Goal: Navigation & Orientation: Find specific page/section

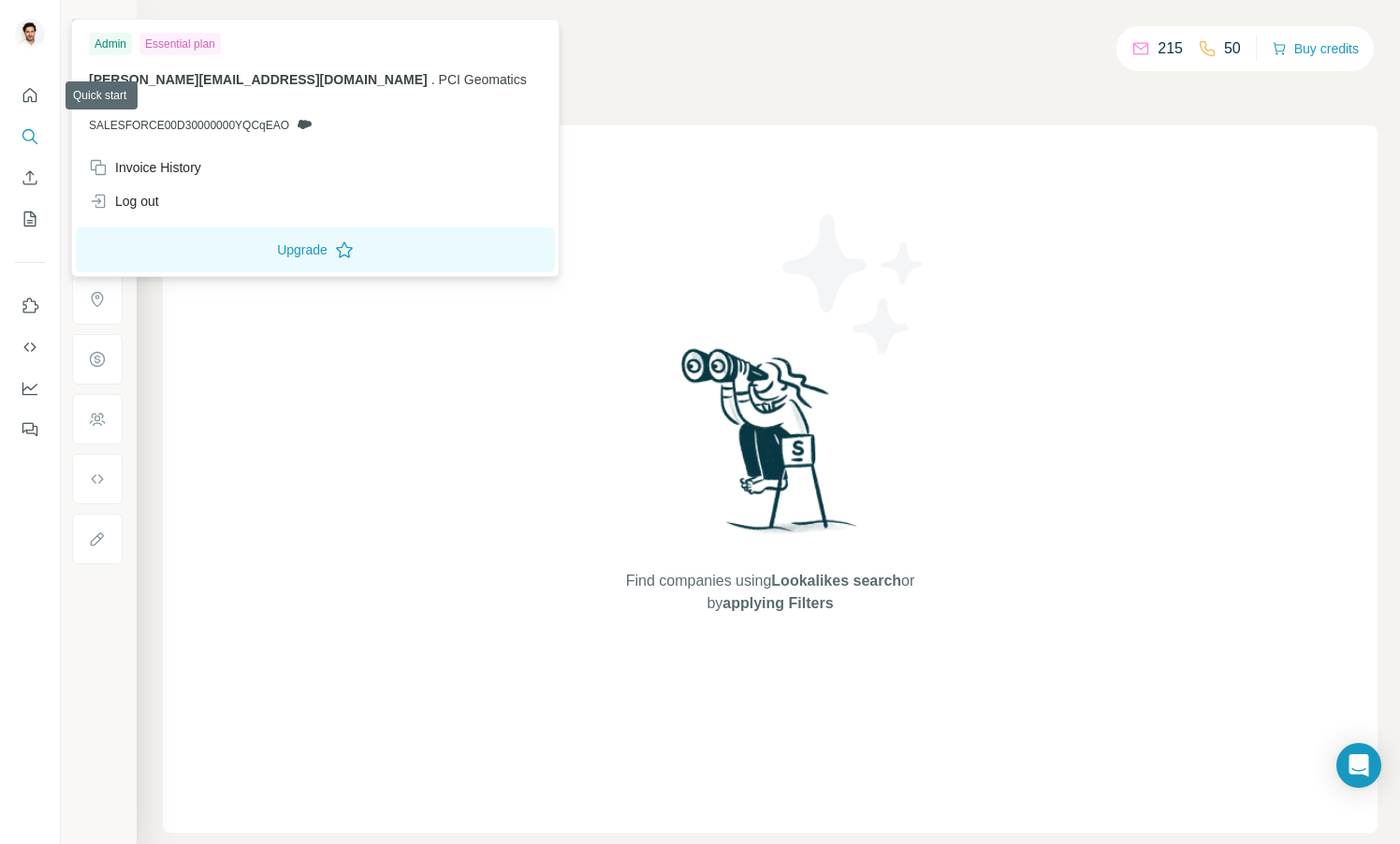
click at [29, 28] on img at bounding box center [30, 33] width 30 height 30
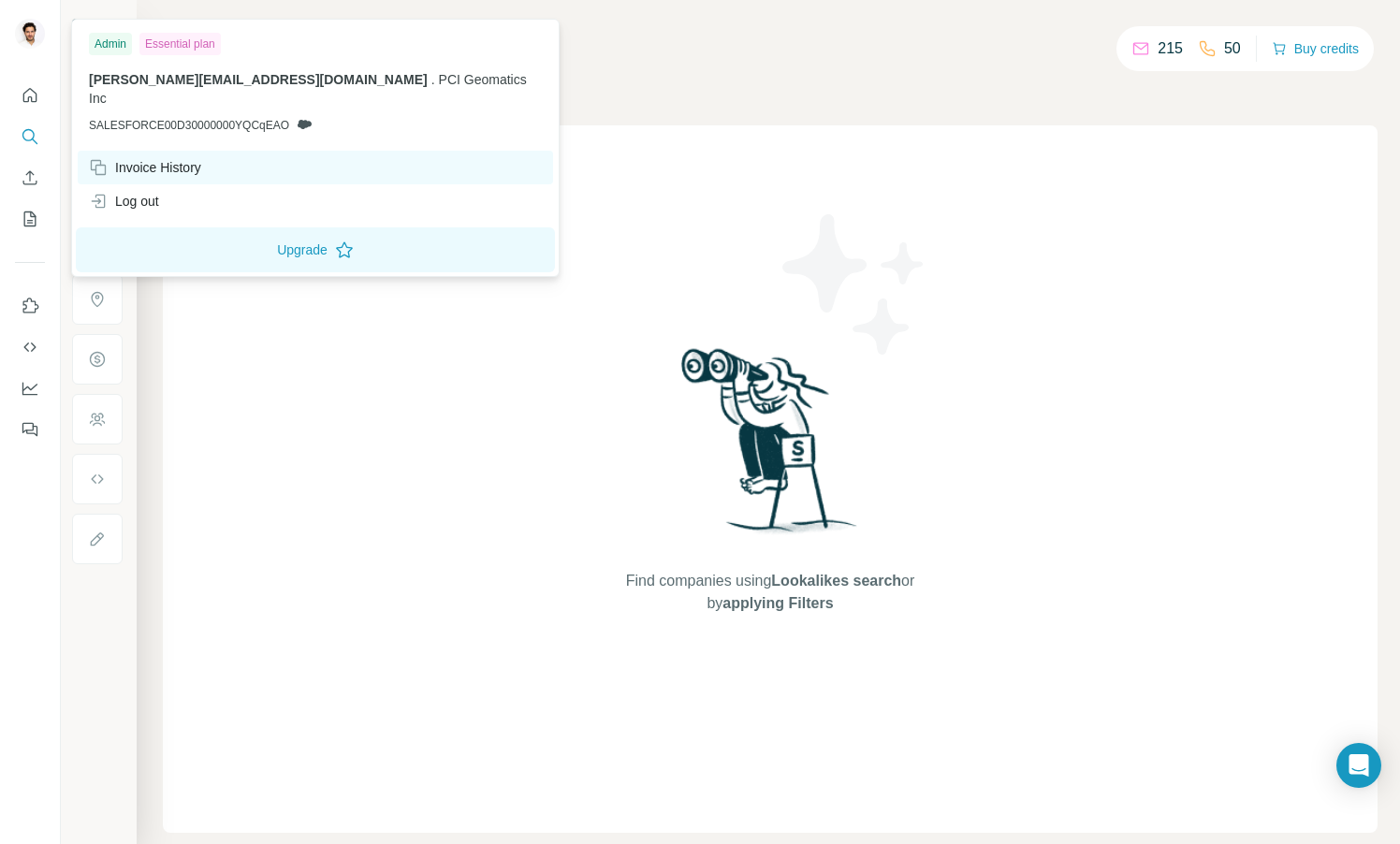
click at [140, 158] on div "Invoice History" at bounding box center [145, 167] width 112 height 19
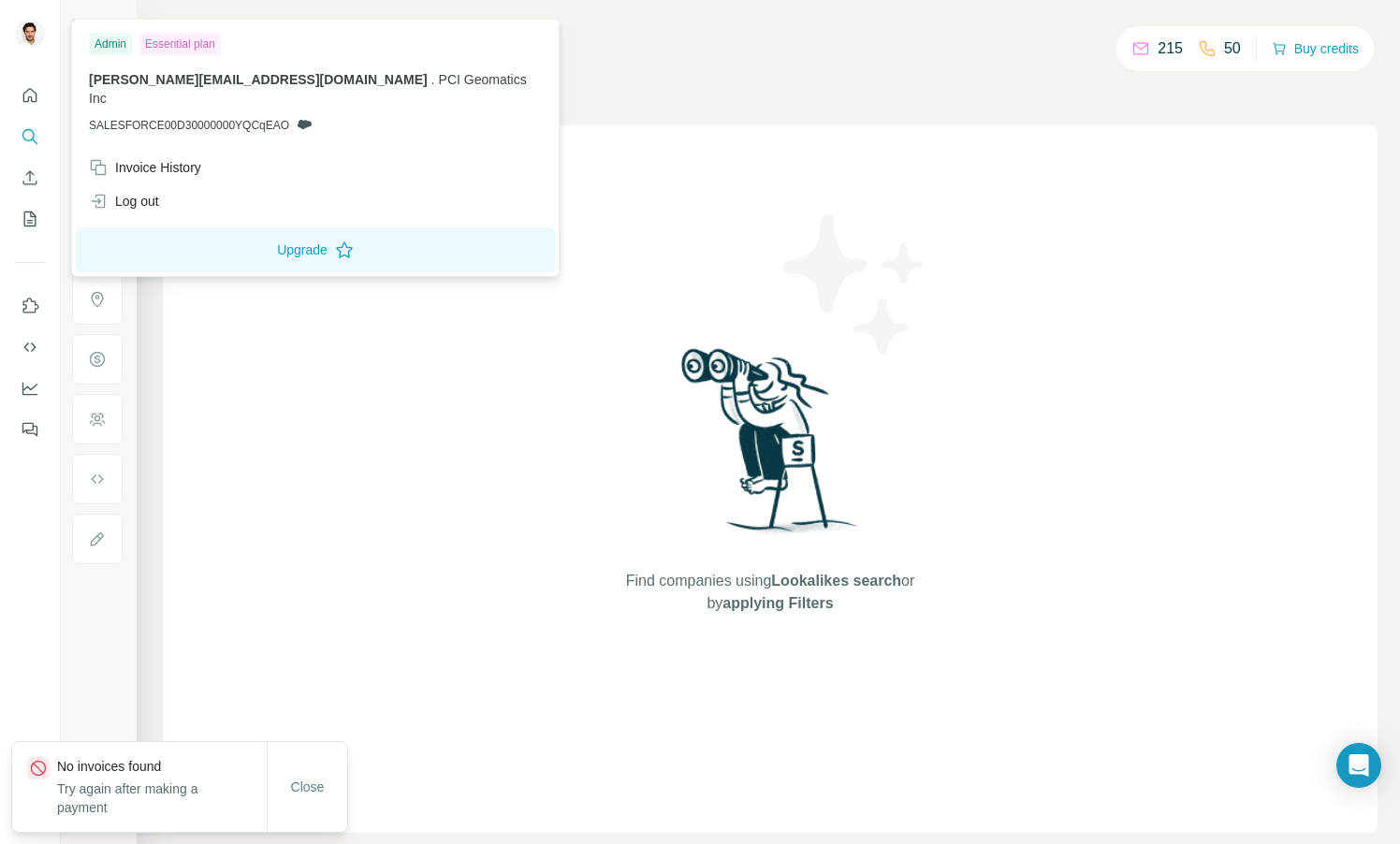
click at [209, 117] on span "SALESFORCE00D30000000YQCqEAO" at bounding box center [188, 125] width 200 height 17
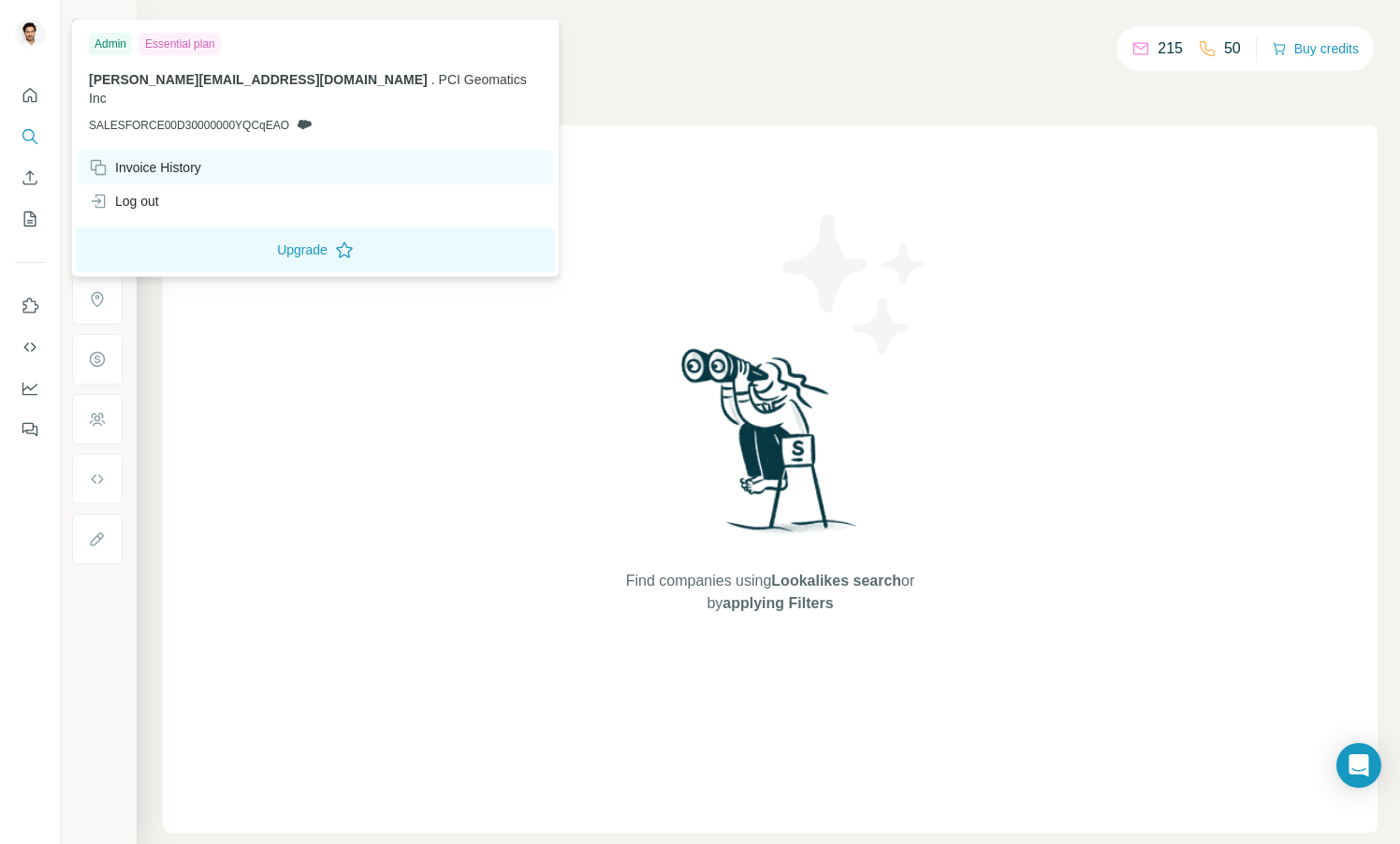
click at [155, 158] on div "Invoice History" at bounding box center [145, 167] width 112 height 19
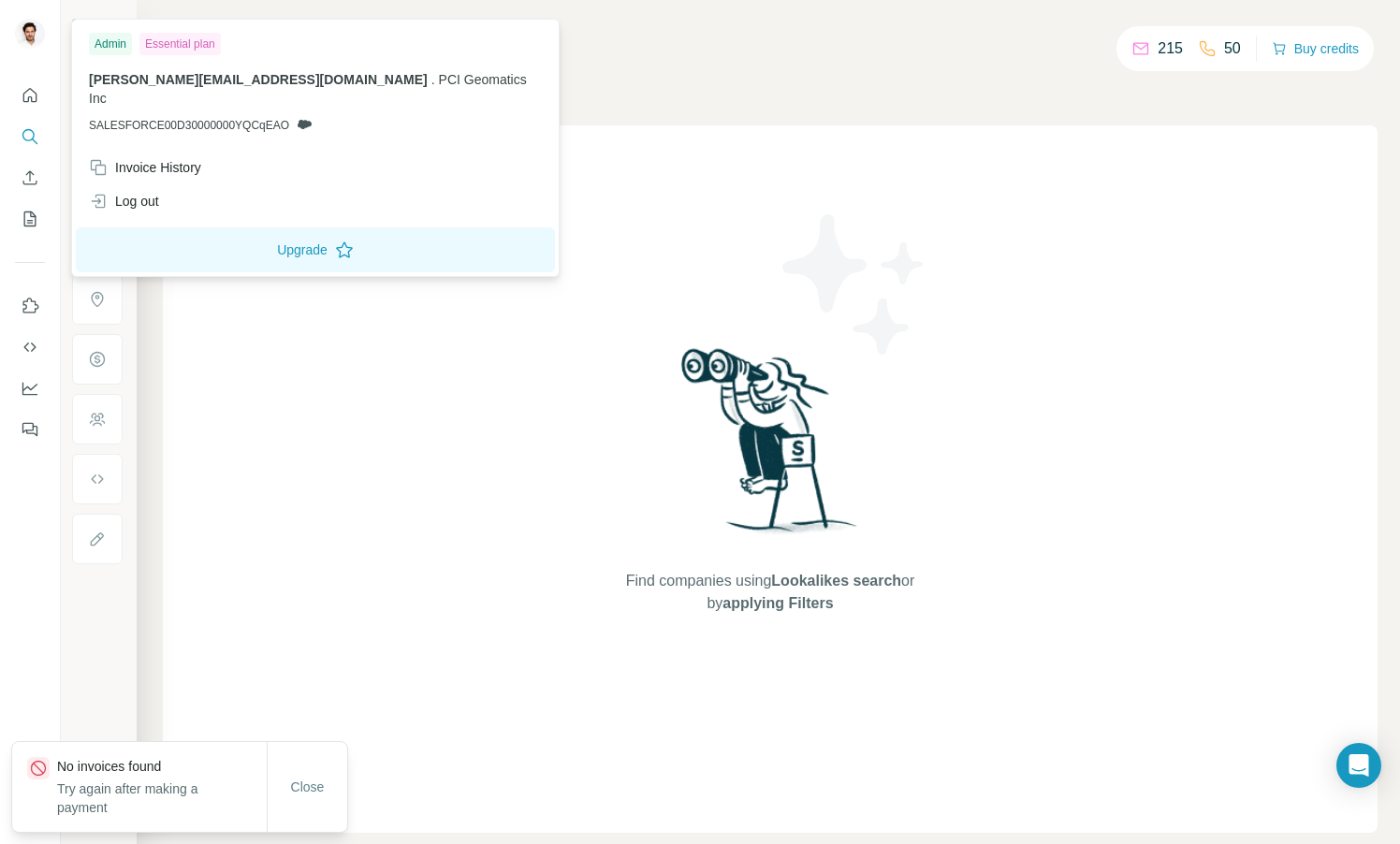
click at [162, 58] on div "Admin Essential plan [PERSON_NAME][EMAIL_ADDRESS][DOMAIN_NAME] . PCI Geomatics …" at bounding box center [315, 87] width 479 height 127
click at [162, 44] on div "Essential plan" at bounding box center [180, 43] width 82 height 23
click at [117, 44] on div "Admin" at bounding box center [110, 43] width 43 height 23
click at [33, 94] on icon "Quick start" at bounding box center [30, 94] width 19 height 19
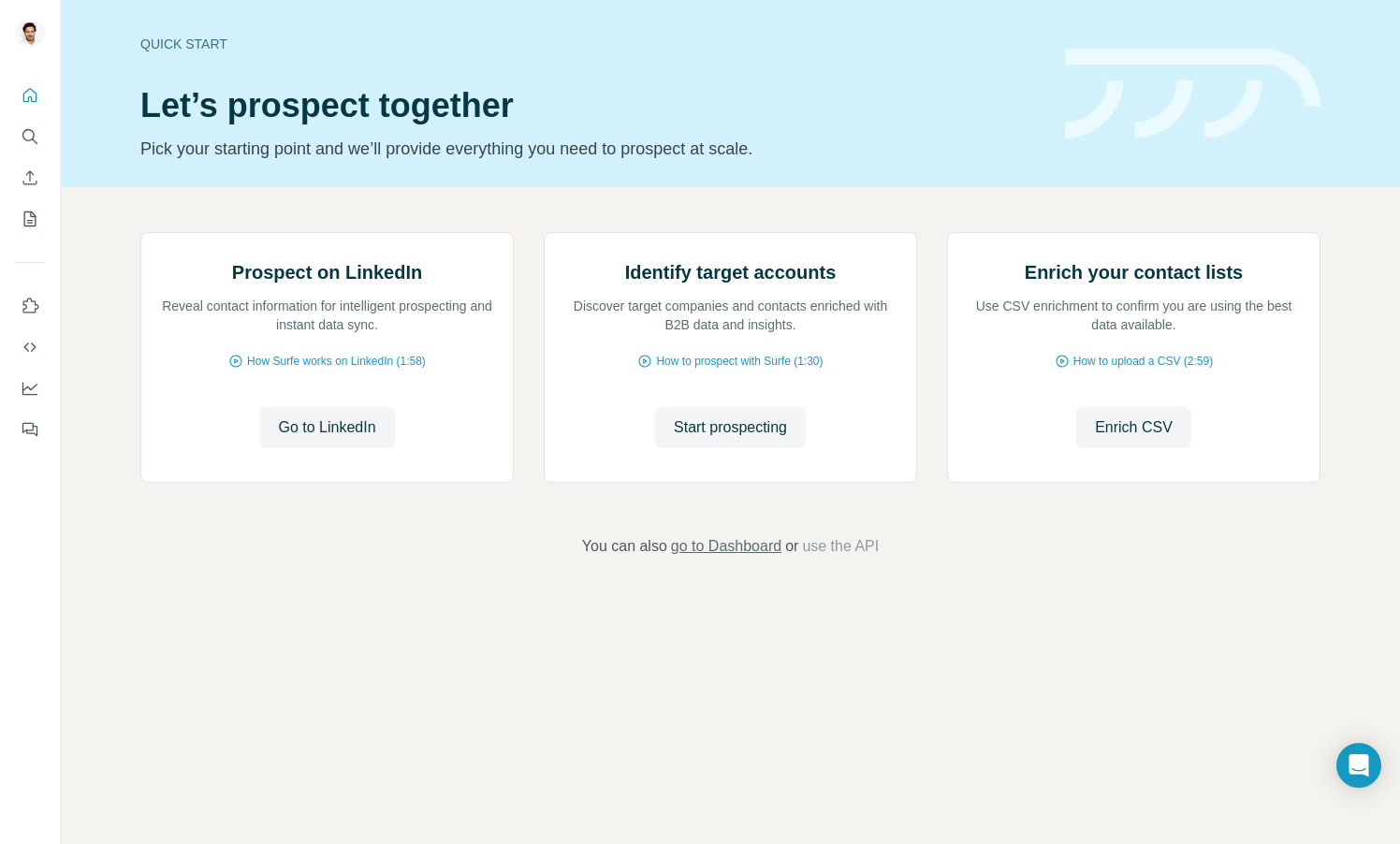
click at [746, 558] on span "go to Dashboard" at bounding box center [726, 546] width 110 height 23
